Goal: Task Accomplishment & Management: Use online tool/utility

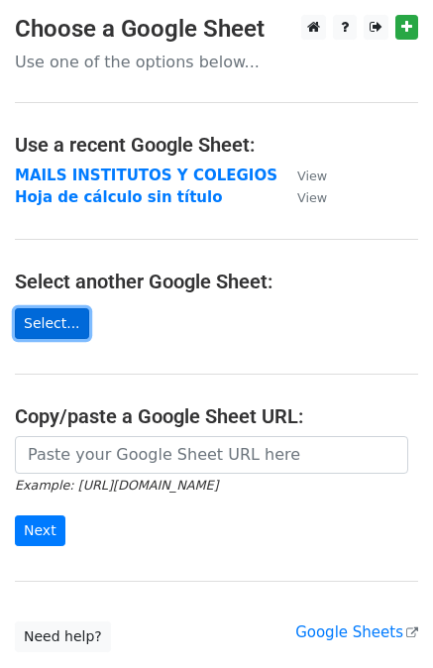
click at [48, 310] on link "Select..." at bounding box center [52, 323] width 74 height 31
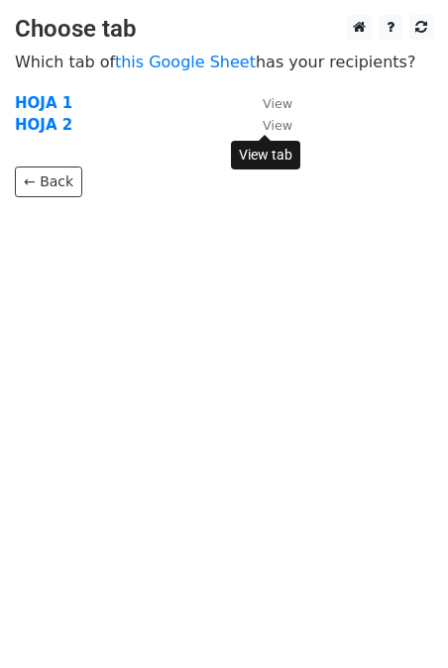
click at [270, 127] on small "View" at bounding box center [278, 125] width 30 height 15
click at [34, 123] on strong "HOJA 2" at bounding box center [44, 125] width 58 height 18
click at [32, 120] on strong "HOJA 2" at bounding box center [44, 125] width 58 height 18
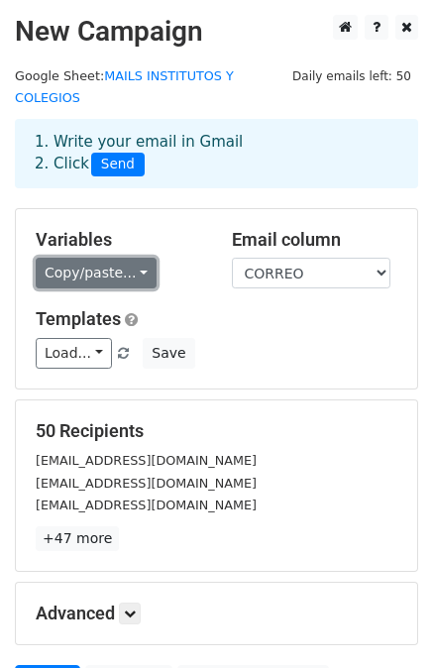
click at [127, 259] on link "Copy/paste..." at bounding box center [96, 273] width 121 height 31
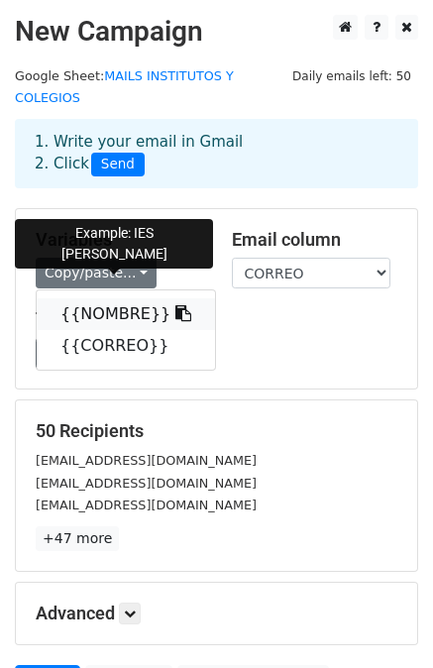
click at [110, 298] on link "{{NOMBRE}}" at bounding box center [126, 314] width 178 height 32
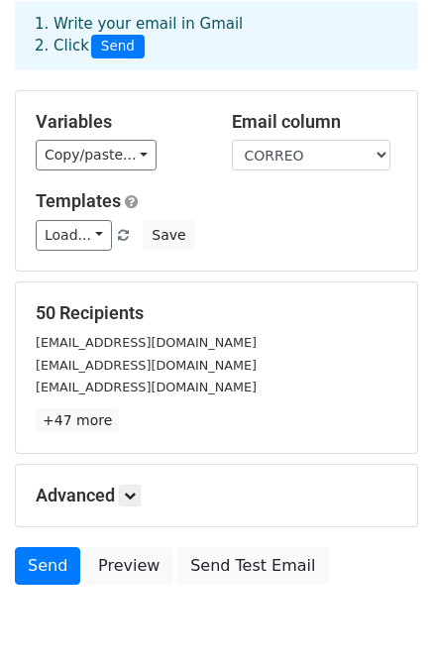
scroll to position [147, 0]
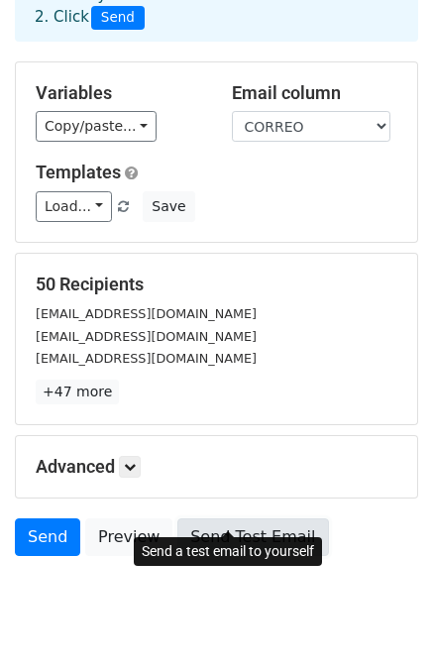
click at [218, 519] on link "Send Test Email" at bounding box center [252, 538] width 151 height 38
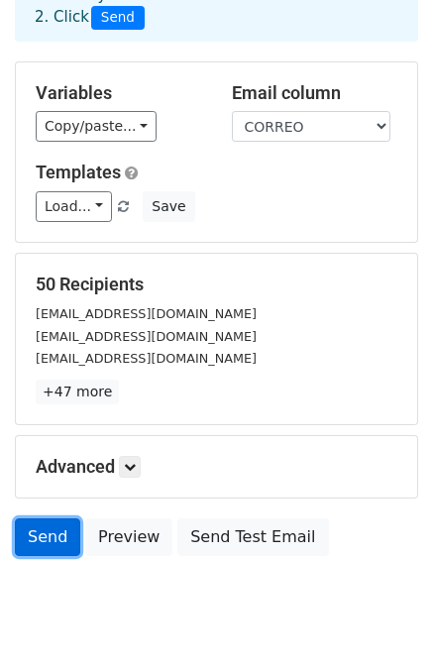
click at [51, 519] on link "Send" at bounding box center [47, 538] width 65 height 38
